Goal: Check status

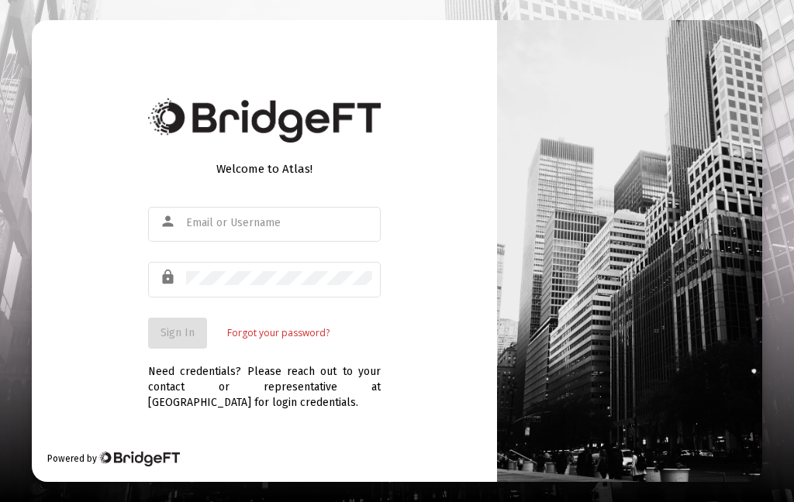
scroll to position [62, 0]
type input "[EMAIL_ADDRESS][DOMAIN_NAME]"
click at [187, 326] on span "Sign In" at bounding box center [177, 332] width 34 height 13
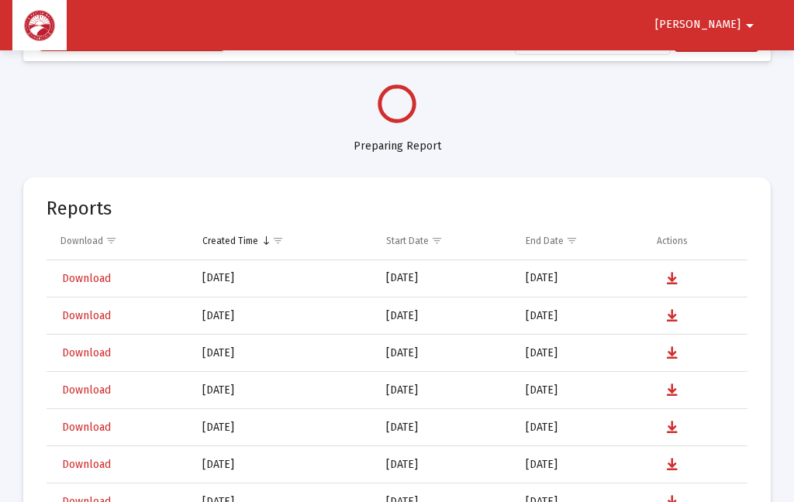
select select "View all"
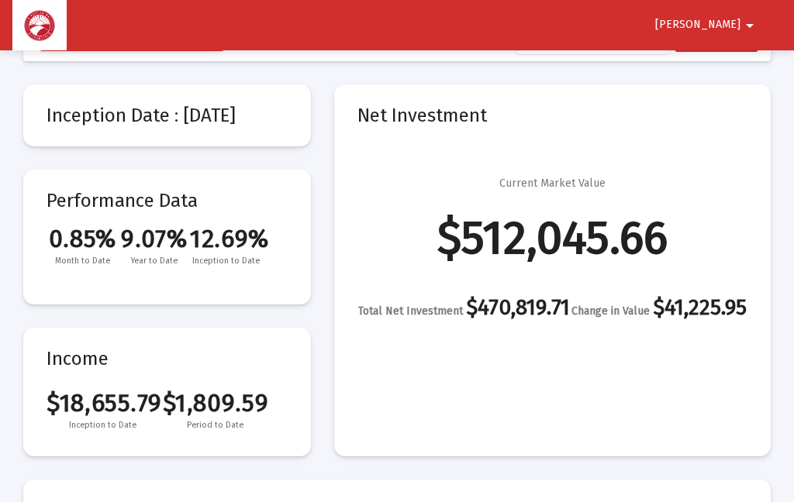
scroll to position [73, 0]
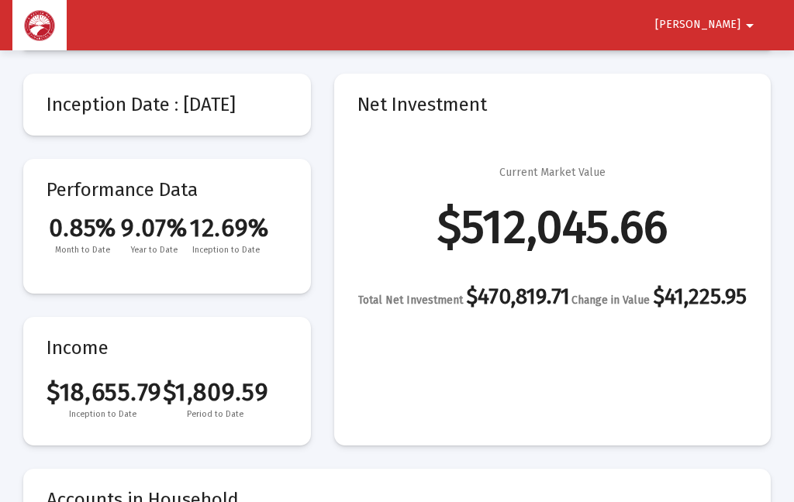
click at [723, 36] on button "[PERSON_NAME]" at bounding box center [707, 24] width 141 height 31
click at [744, 77] on button "Logout" at bounding box center [728, 65] width 87 height 37
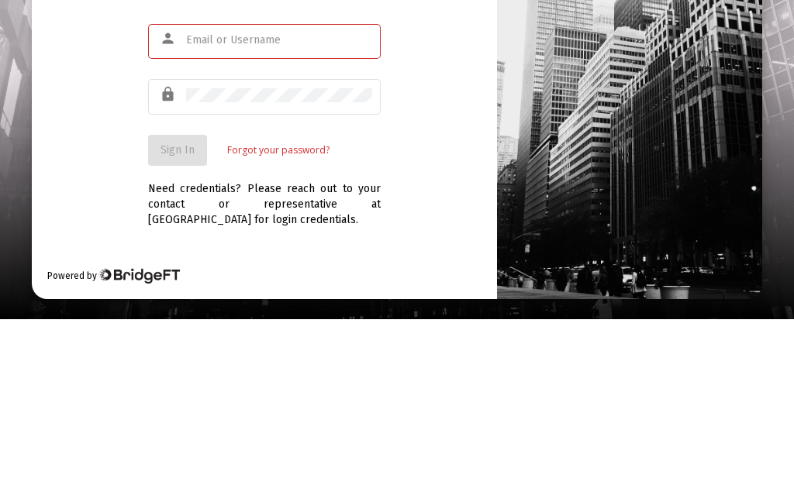
scroll to position [62, 0]
